Goal: Task Accomplishment & Management: Use online tool/utility

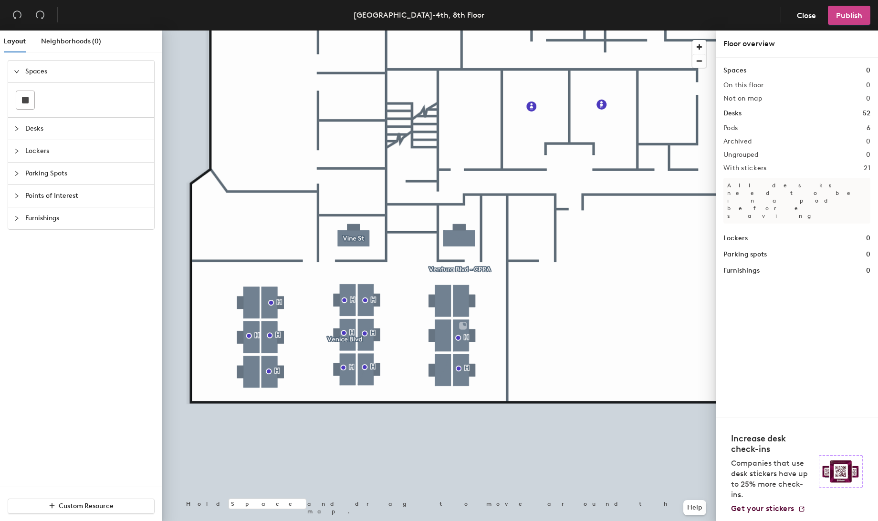
click at [850, 15] on span "Publish" at bounding box center [849, 15] width 26 height 9
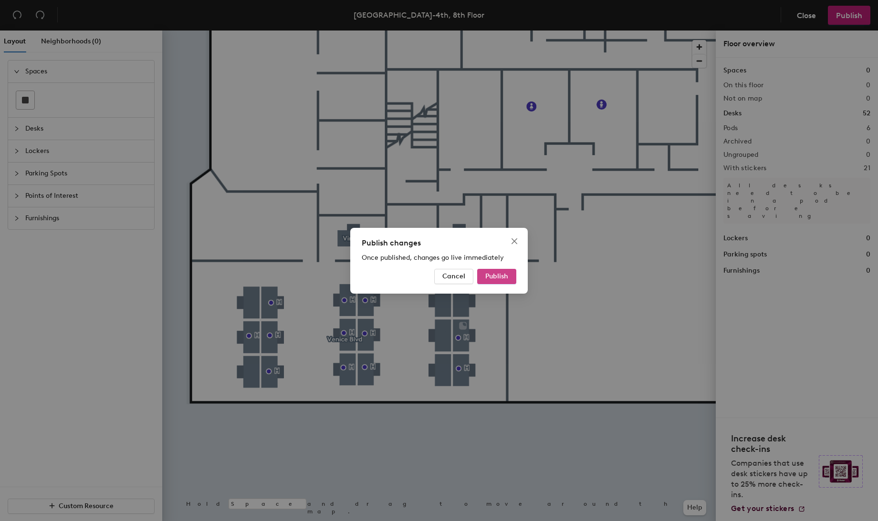
click at [507, 275] on span "Publish" at bounding box center [496, 276] width 23 height 8
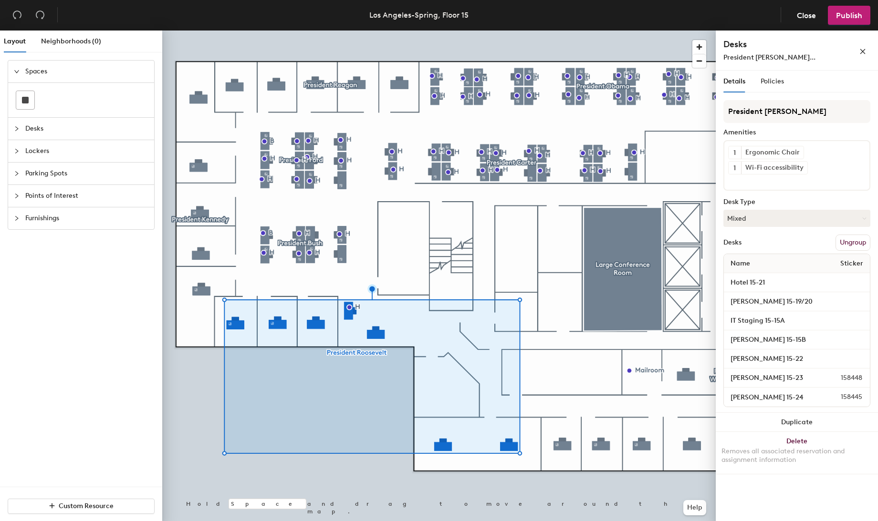
click at [18, 128] on icon "collapsed" at bounding box center [16, 128] width 3 height 5
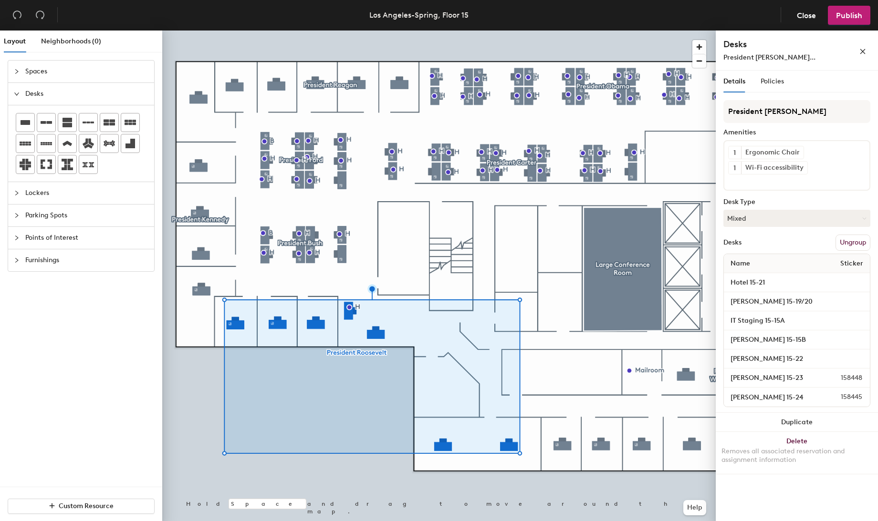
click at [16, 96] on icon "expanded" at bounding box center [17, 94] width 6 height 6
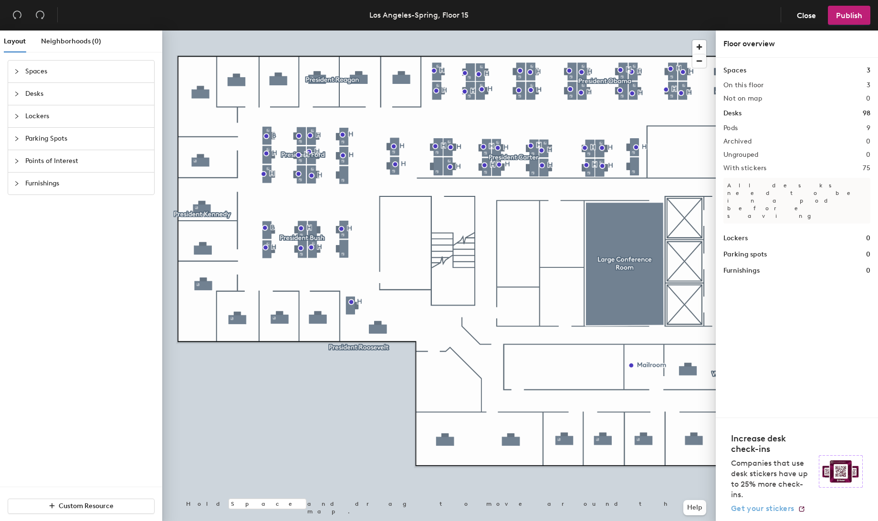
click at [390, 31] on div at bounding box center [438, 31] width 553 height 0
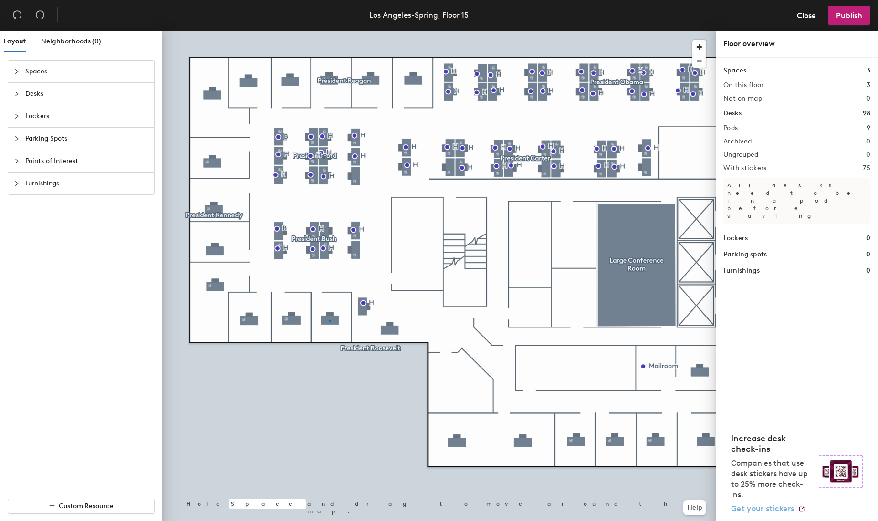
click at [329, 31] on div at bounding box center [438, 31] width 553 height 0
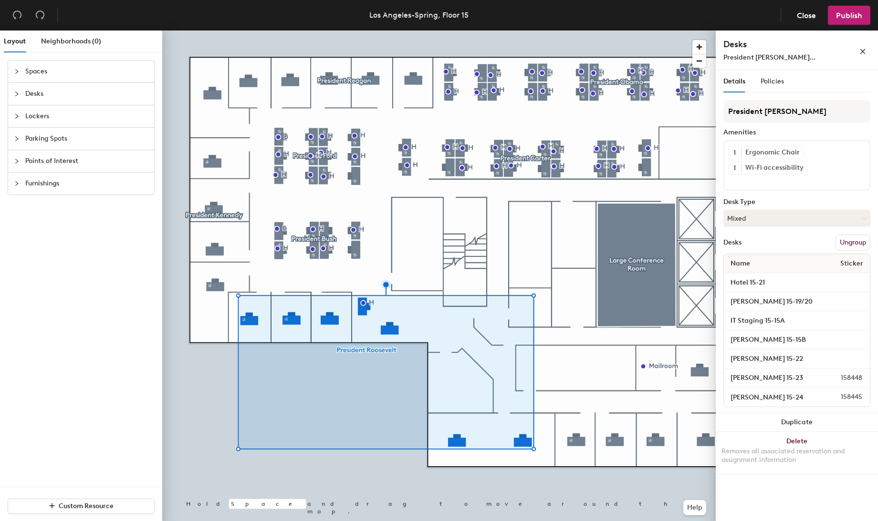
click at [843, 240] on button "Ungroup" at bounding box center [852, 243] width 35 height 16
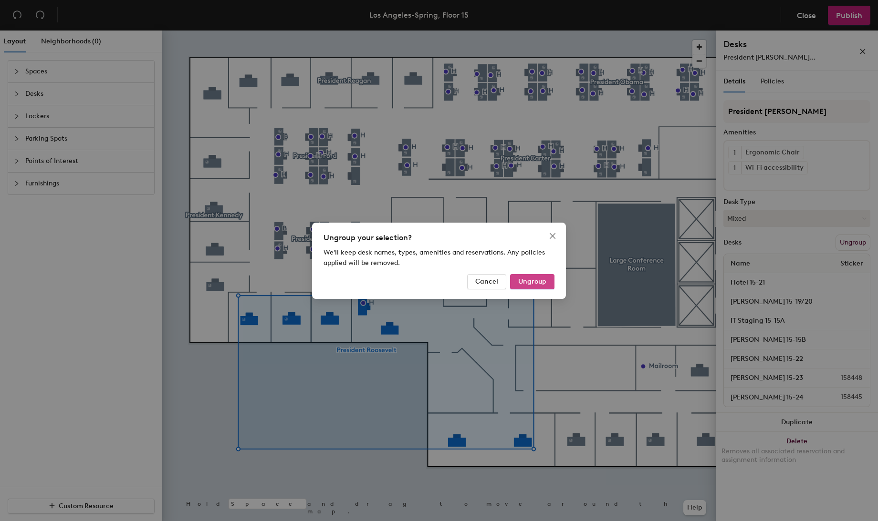
click at [549, 276] on button "Ungroup" at bounding box center [532, 281] width 44 height 15
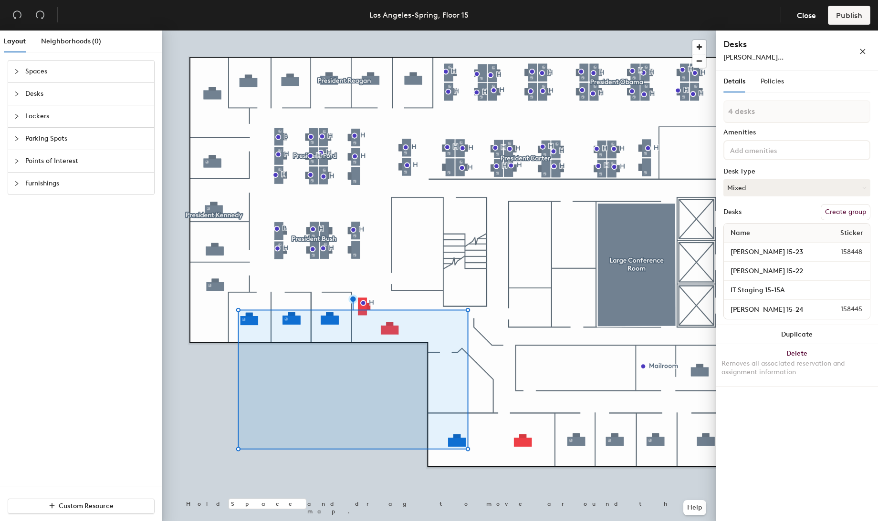
type input "5 desks"
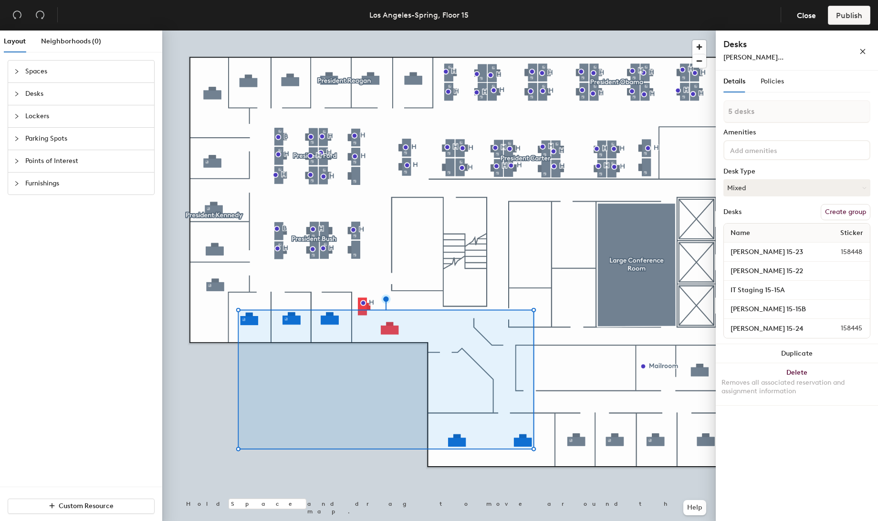
drag, startPoint x: 832, startPoint y: 210, endPoint x: 825, endPoint y: 198, distance: 14.6
click at [832, 211] on button "Create group" at bounding box center [845, 212] width 50 height 16
click at [696, 114] on div "Layout Neighborhoods (0) Spaces Desks Lockers Parking Spots Points of Interest …" at bounding box center [439, 278] width 878 height 495
type input "President [PERSON_NAME]"
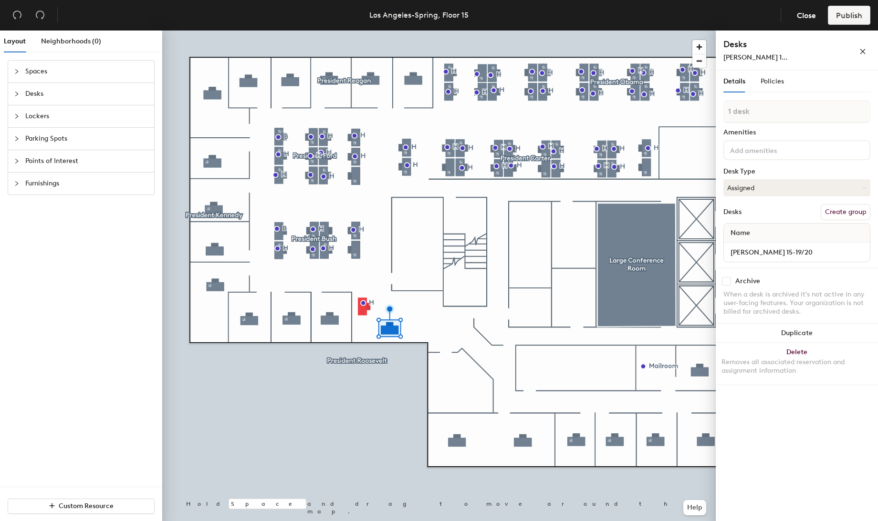
type input "2 desks"
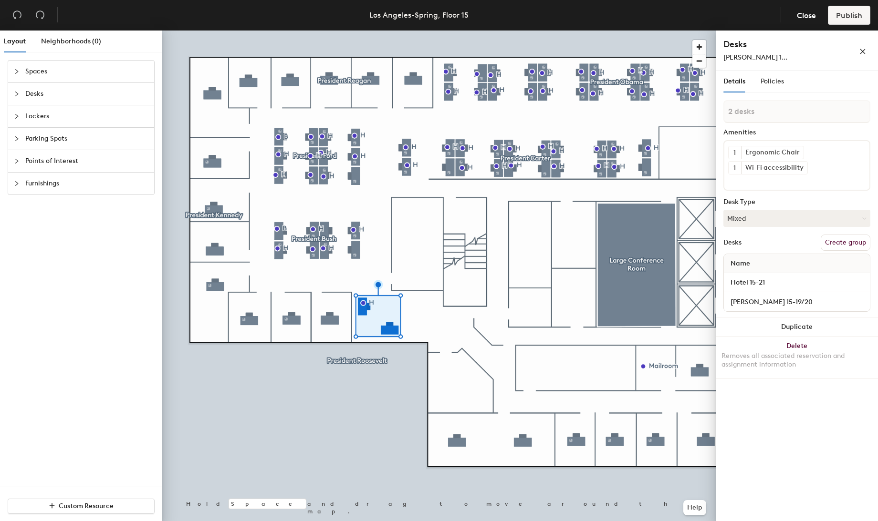
click at [847, 239] on button "Create group" at bounding box center [845, 243] width 50 height 16
click at [696, 109] on div "Layout Neighborhoods (0) Spaces Desks Lockers Parking Spots Points of Interest …" at bounding box center [439, 278] width 878 height 495
type input "President [PERSON_NAME]"
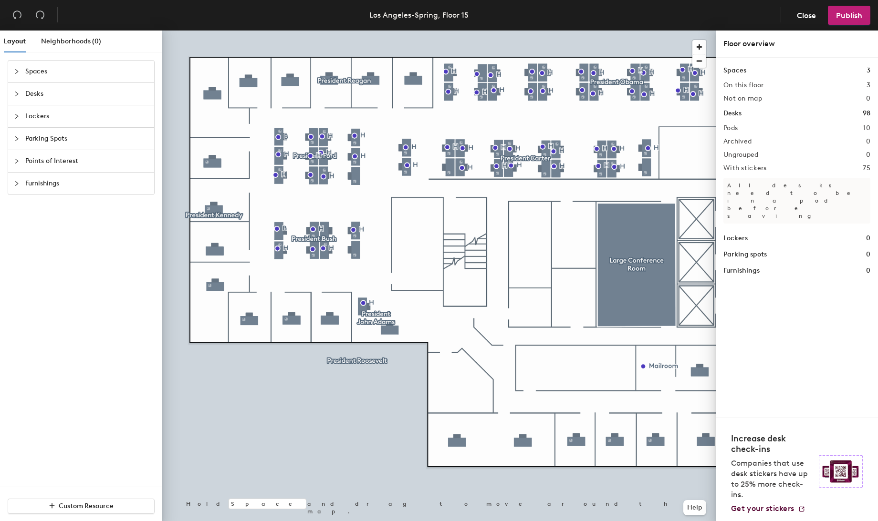
click at [323, 31] on div at bounding box center [438, 31] width 553 height 0
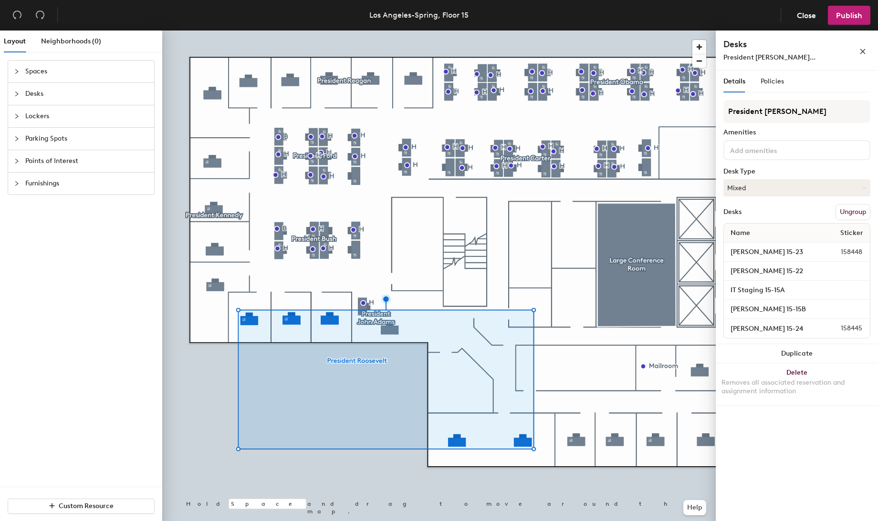
click at [348, 31] on div at bounding box center [438, 31] width 553 height 0
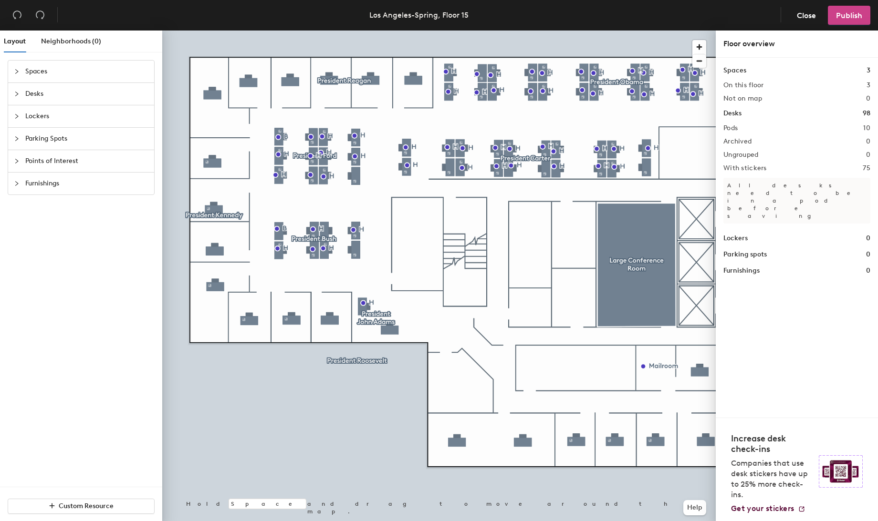
click at [847, 13] on span "Publish" at bounding box center [849, 15] width 26 height 9
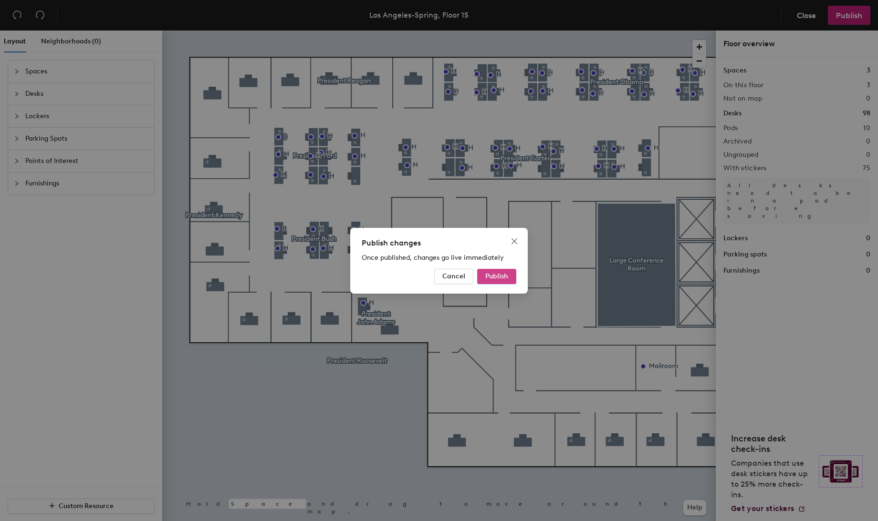
click at [507, 280] on button "Publish" at bounding box center [496, 276] width 39 height 15
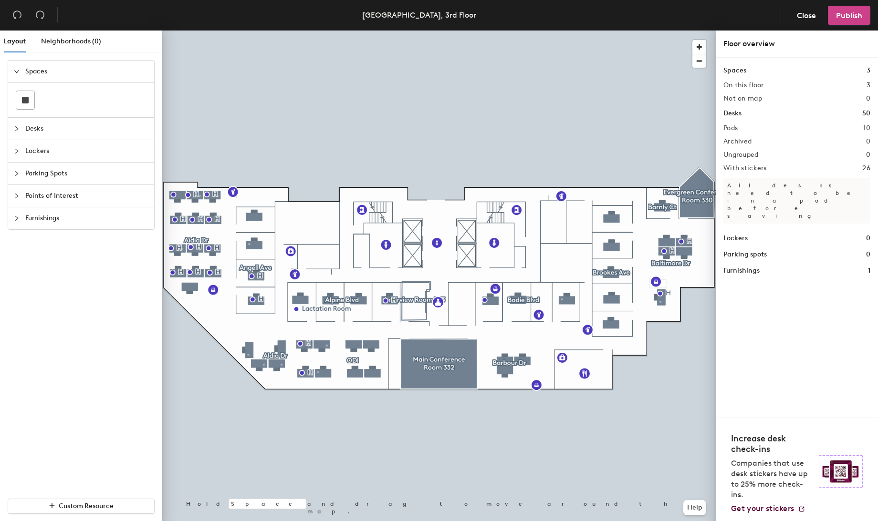
click at [839, 15] on span "Publish" at bounding box center [849, 15] width 26 height 9
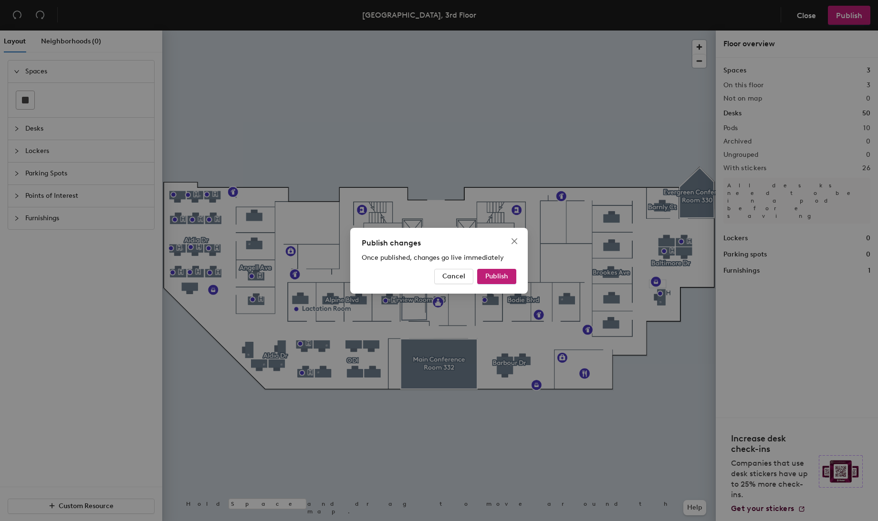
drag, startPoint x: 505, startPoint y: 276, endPoint x: 513, endPoint y: 185, distance: 91.5
click at [506, 275] on span "Publish" at bounding box center [496, 276] width 23 height 8
